Goal: Transaction & Acquisition: Purchase product/service

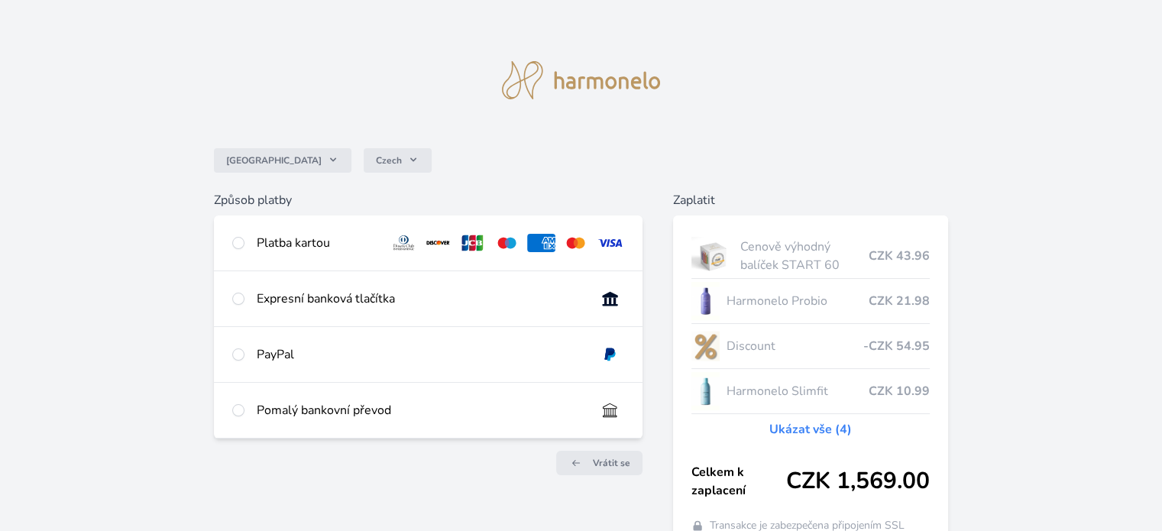
click at [309, 235] on div "Platba kartou" at bounding box center [317, 243] width 121 height 18
radio input "true"
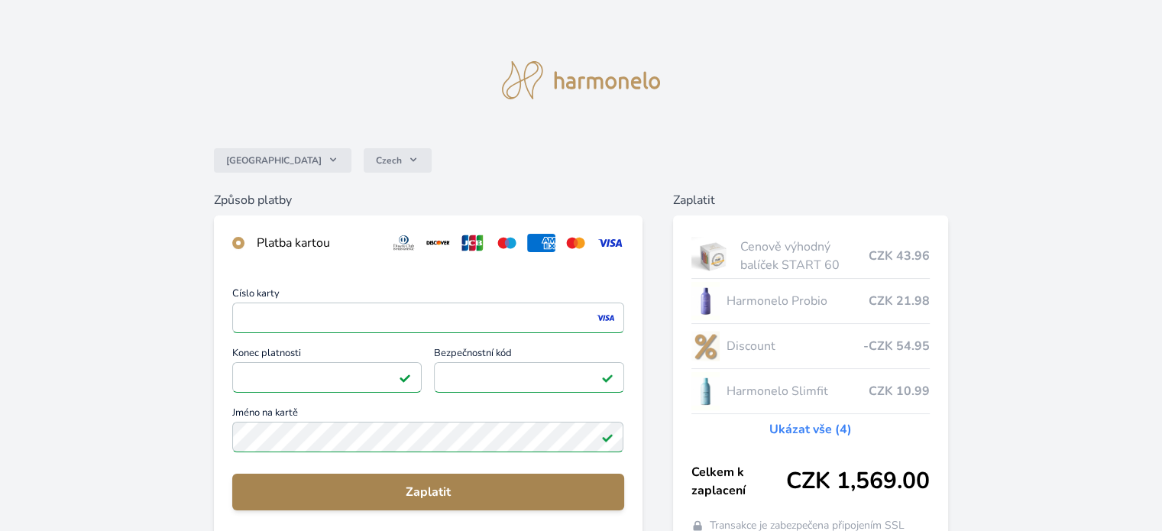
click at [398, 490] on span "Zaplatit" at bounding box center [428, 492] width 367 height 18
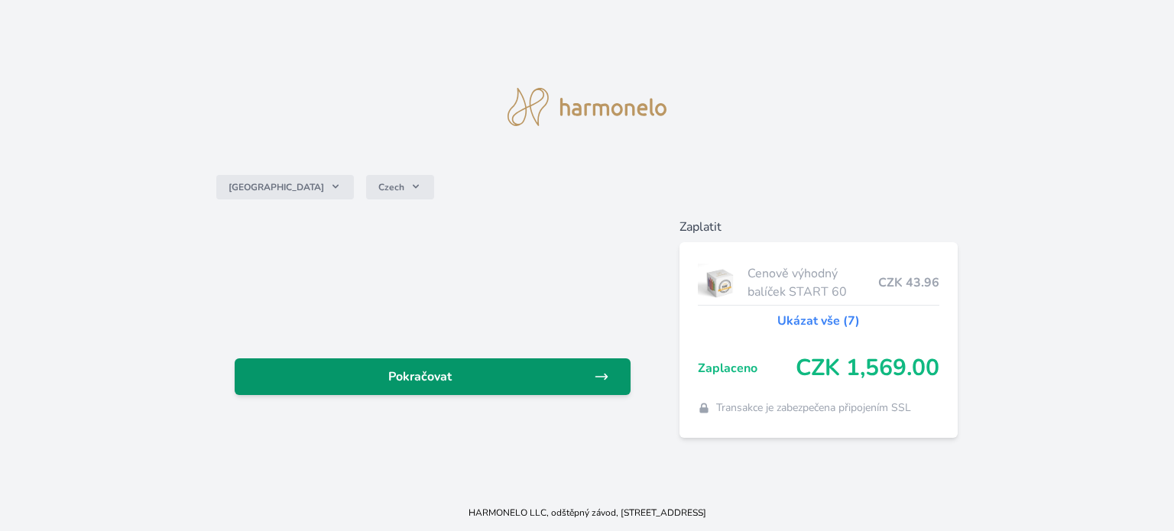
click at [437, 389] on link "Pokračovat" at bounding box center [433, 376] width 396 height 37
